Goal: Task Accomplishment & Management: Complete application form

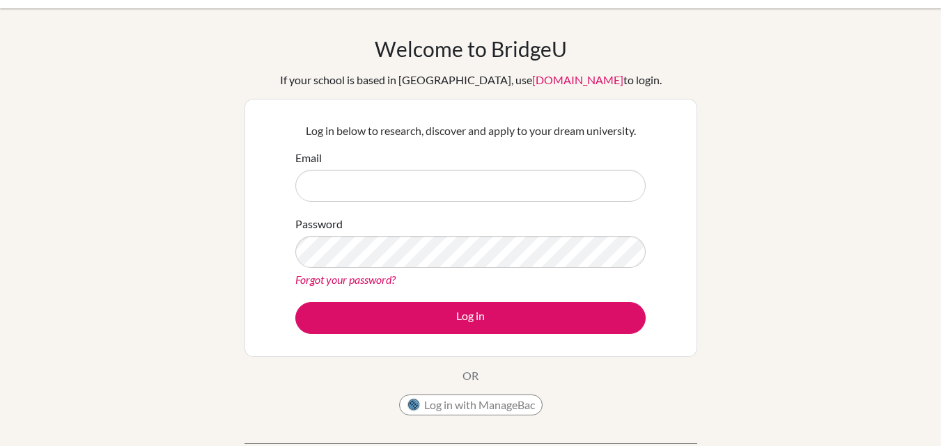
scroll to position [33, 0]
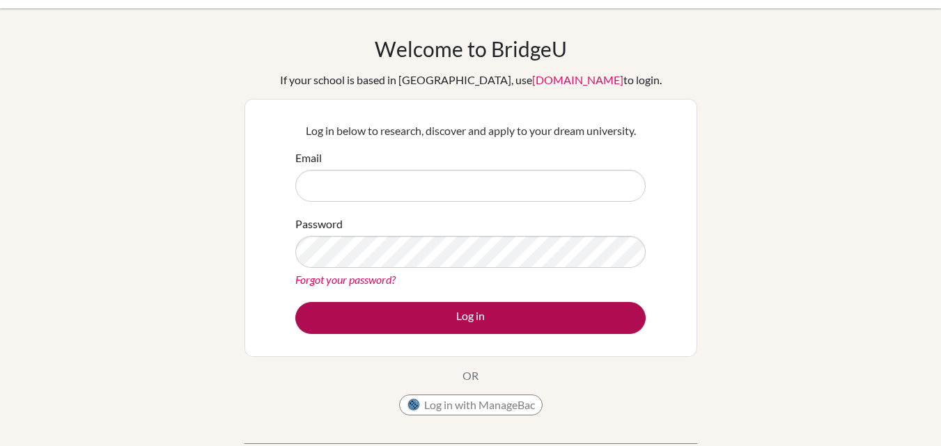
type input "[EMAIL_ADDRESS][DOMAIN_NAME]"
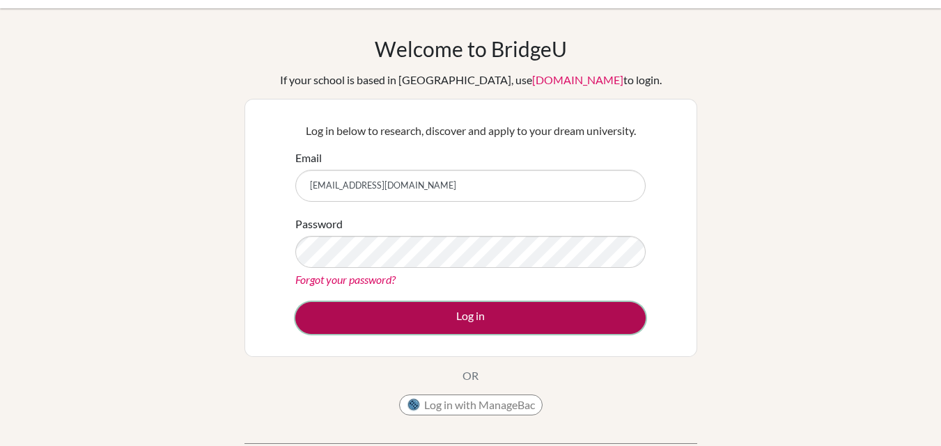
click at [443, 313] on button "Log in" at bounding box center [470, 318] width 350 height 32
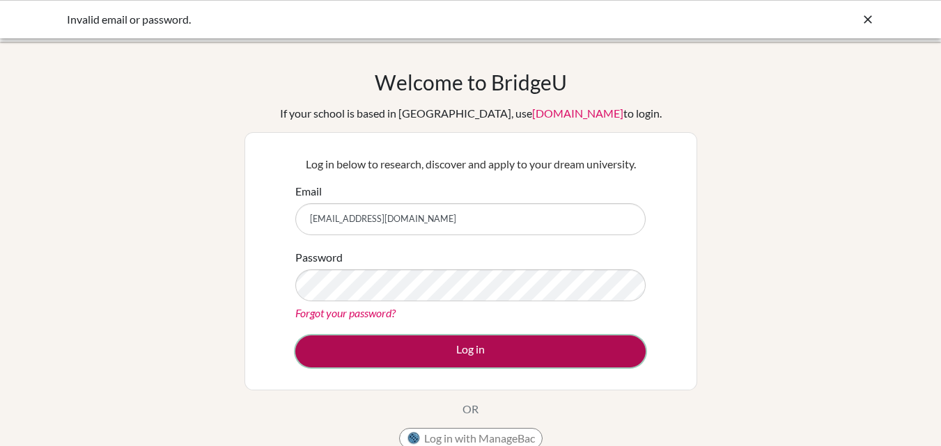
click at [508, 361] on button "Log in" at bounding box center [470, 352] width 350 height 32
click at [398, 348] on button "Log in" at bounding box center [470, 352] width 350 height 32
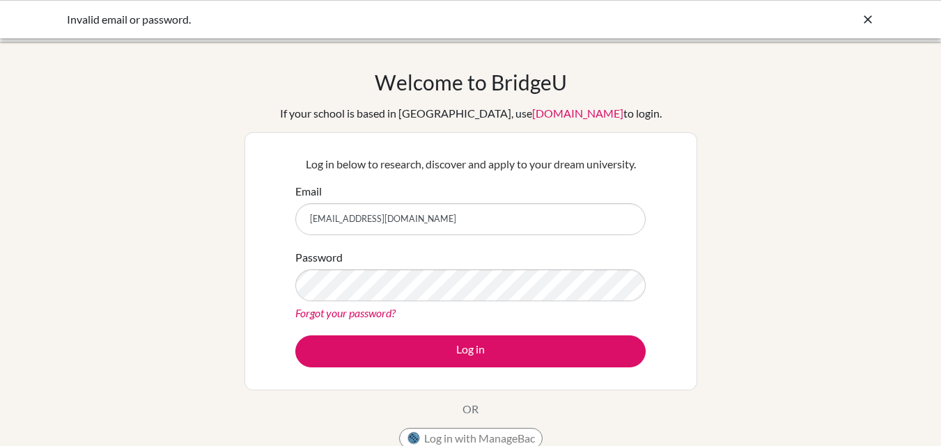
click at [864, 15] on icon at bounding box center [868, 20] width 14 height 14
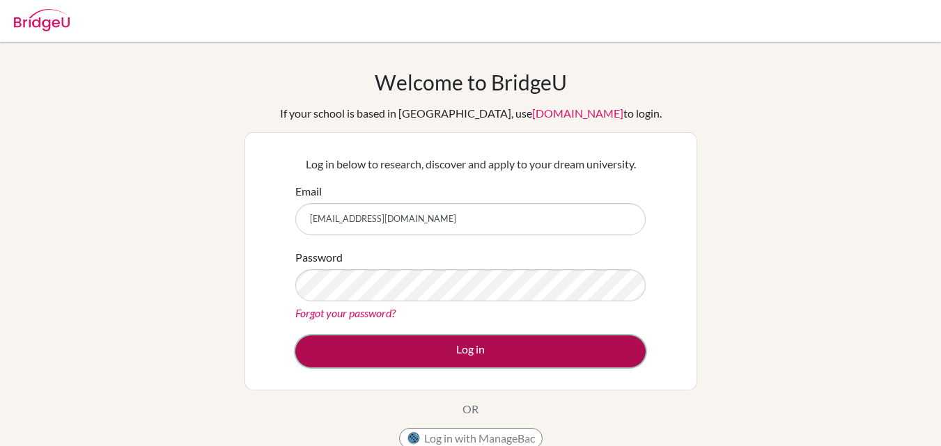
click at [338, 355] on button "Log in" at bounding box center [470, 352] width 350 height 32
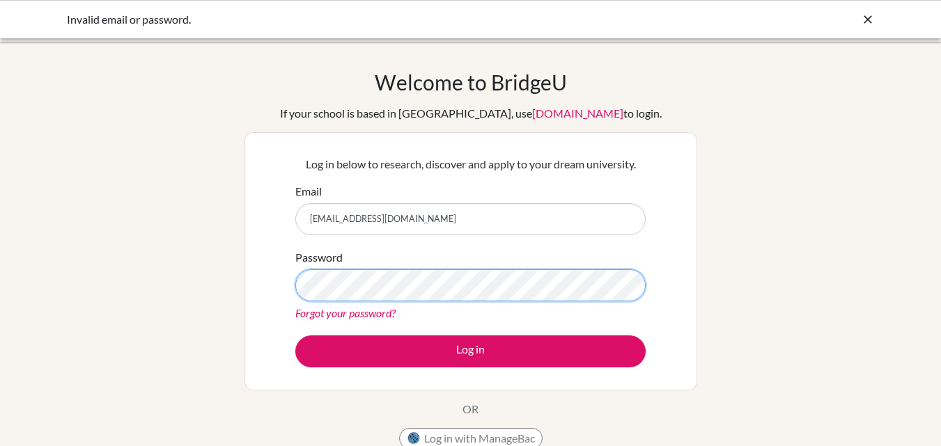
click at [295, 336] on button "Log in" at bounding box center [470, 352] width 350 height 32
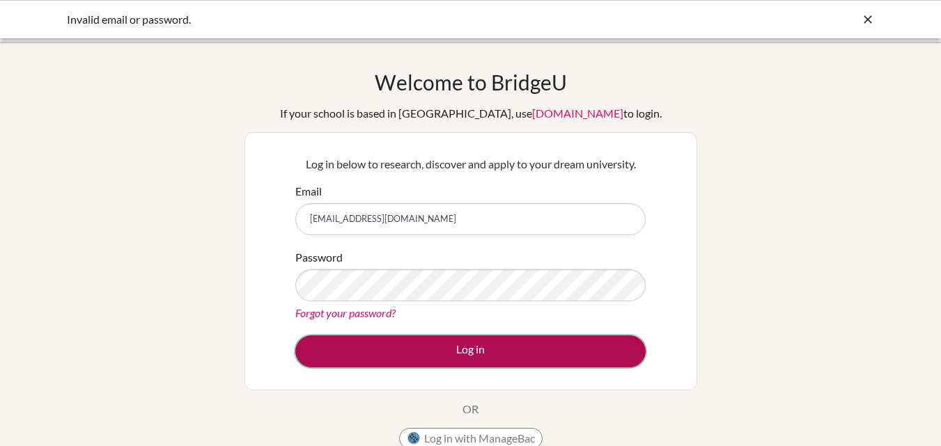
click at [319, 341] on button "Log in" at bounding box center [470, 352] width 350 height 32
